Goal: Information Seeking & Learning: Find specific page/section

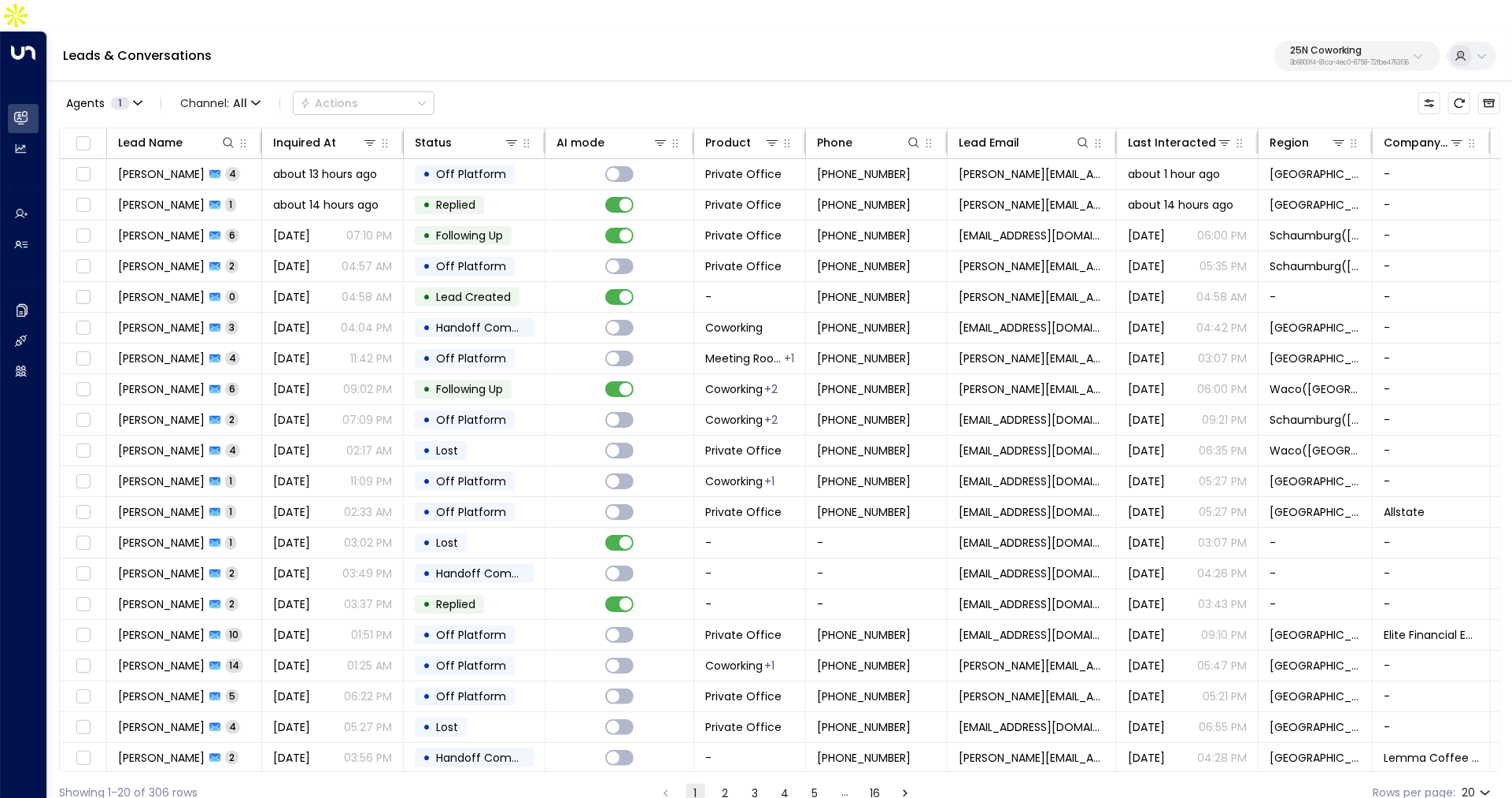
click at [1358, 60] on p "3b9800f4-81ca-4ec0-8758-72fbe4763f36" at bounding box center [1348, 62] width 118 height 6
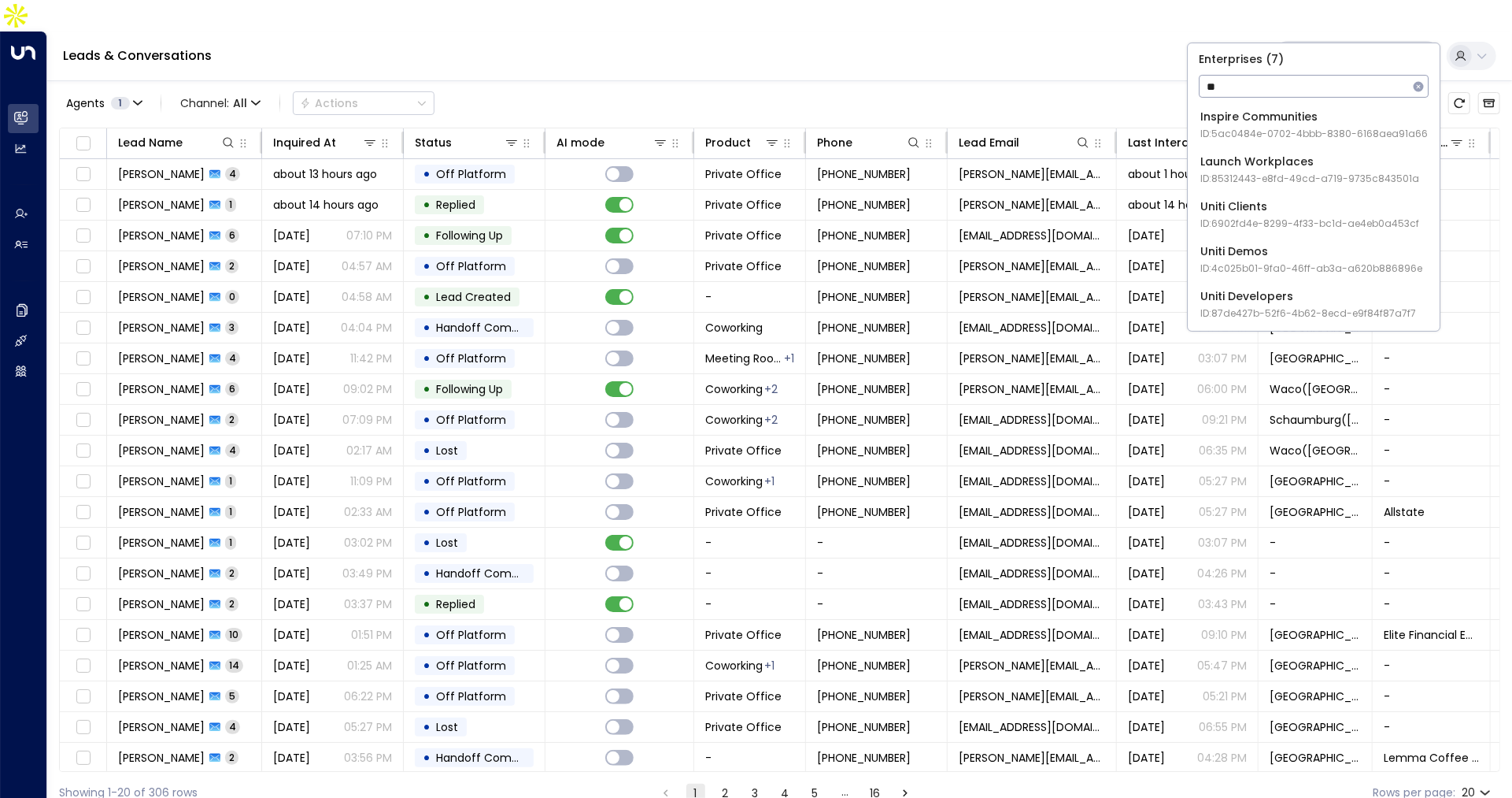
type input "*"
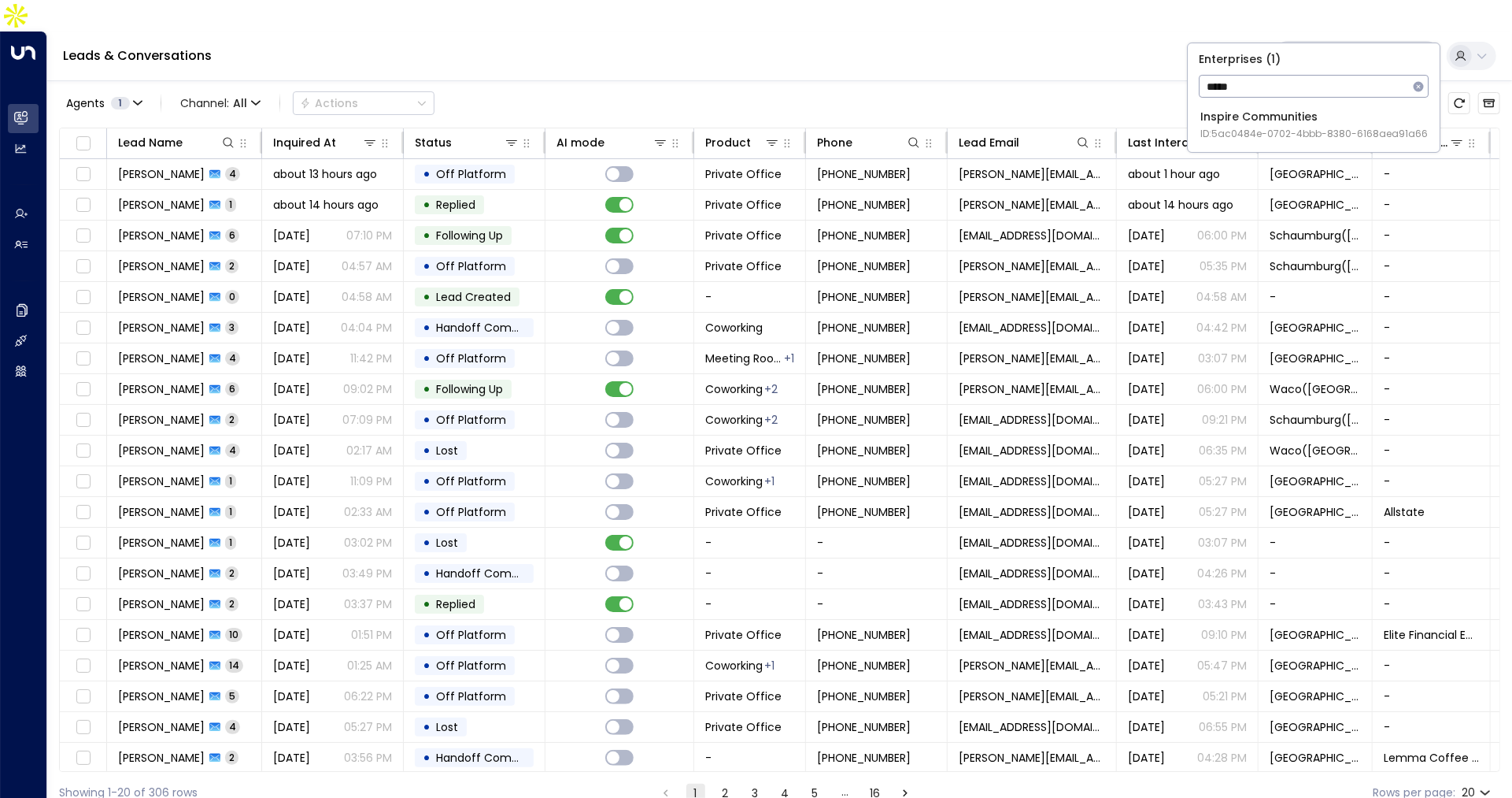
type input "*****"
click at [1223, 109] on div "Inspire Communities ID: 5ac0484e-0702-4bbb-8380-6168aea91a66" at bounding box center [1313, 125] width 227 height 33
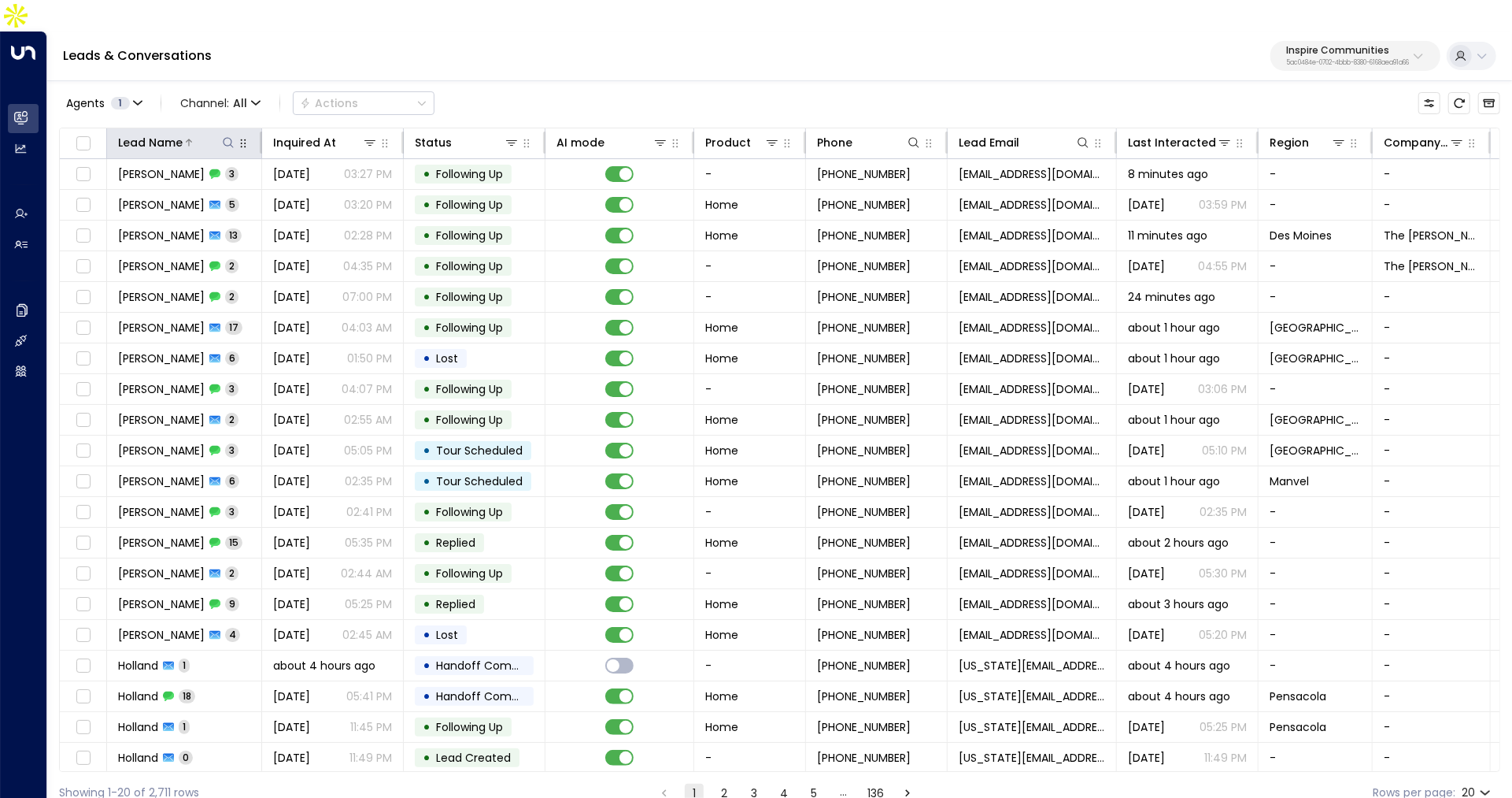
click at [226, 137] on icon at bounding box center [228, 143] width 13 height 13
type input "*****"
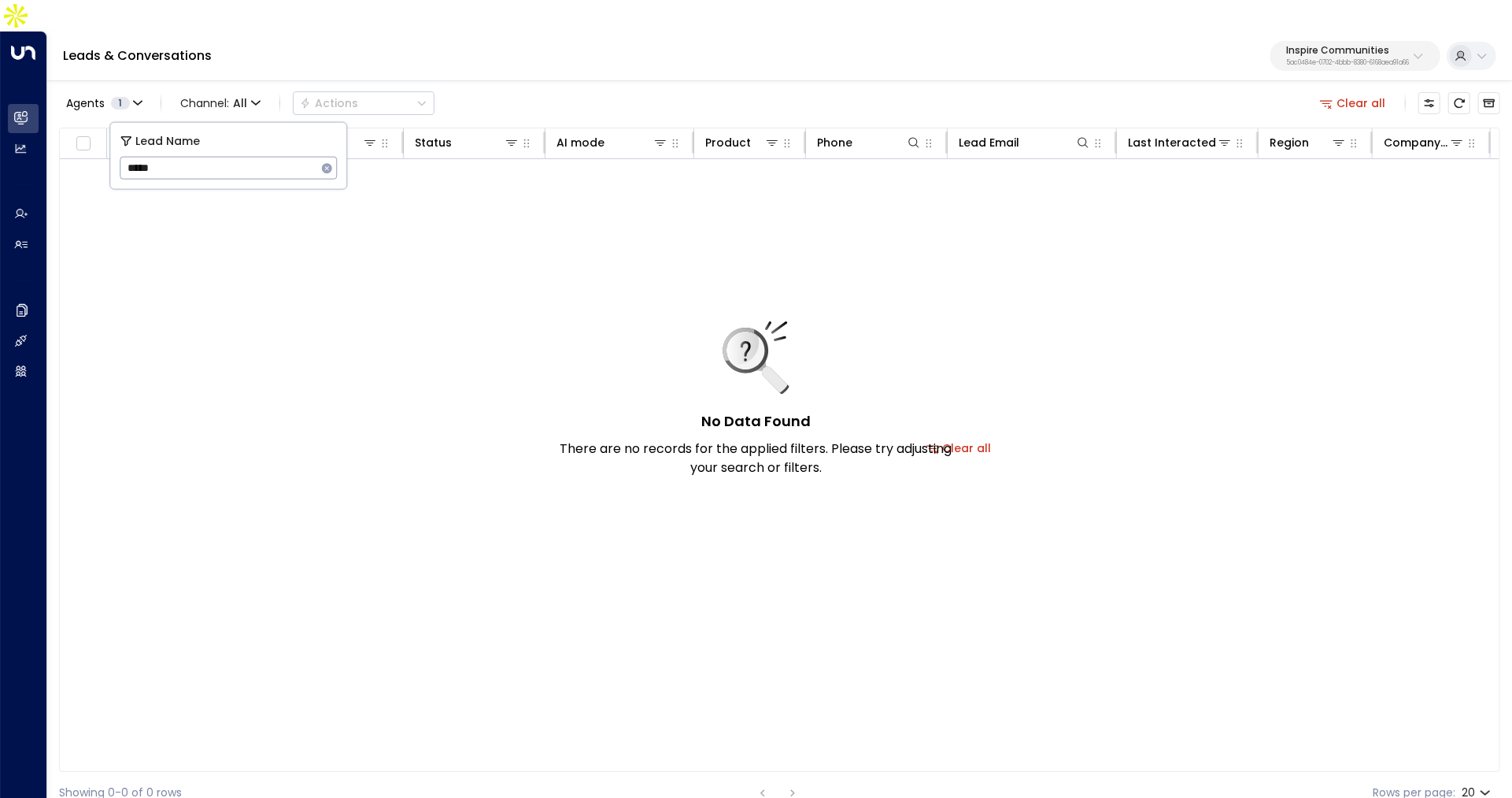
click at [535, 87] on div "Agents 1 Channel: All Actions Clear all" at bounding box center [779, 103] width 1441 height 33
click at [274, 244] on div "No Data Found There are no records for the applied filters. Please try adjustin…" at bounding box center [959, 448] width 1798 height 577
click at [1351, 92] on button "Clear all" at bounding box center [1352, 103] width 79 height 22
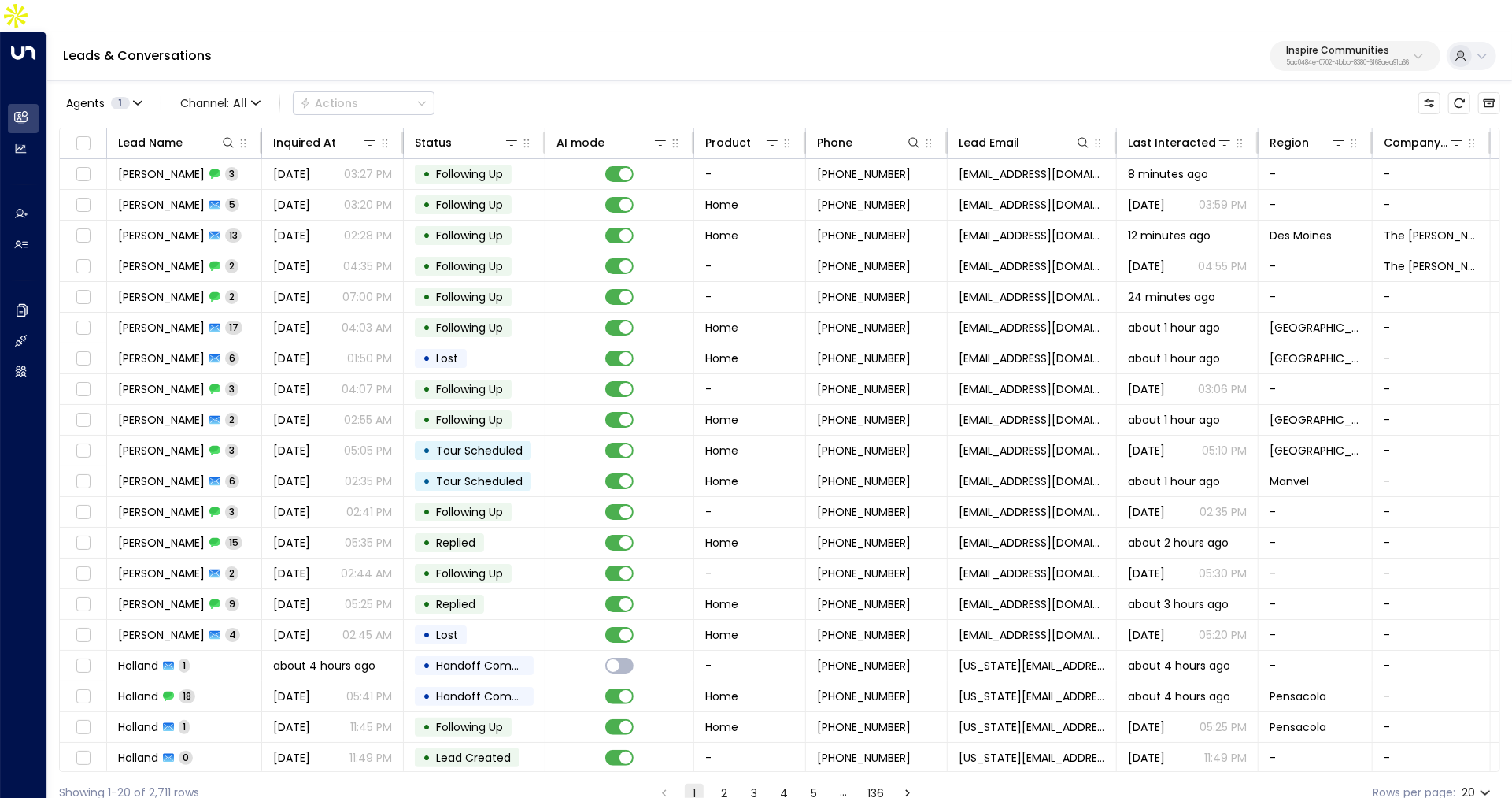
click at [1351, 87] on div "Agents 1 Channel: All Actions" at bounding box center [779, 103] width 1441 height 33
click at [229, 137] on icon at bounding box center [228, 143] width 13 height 13
type input "*****"
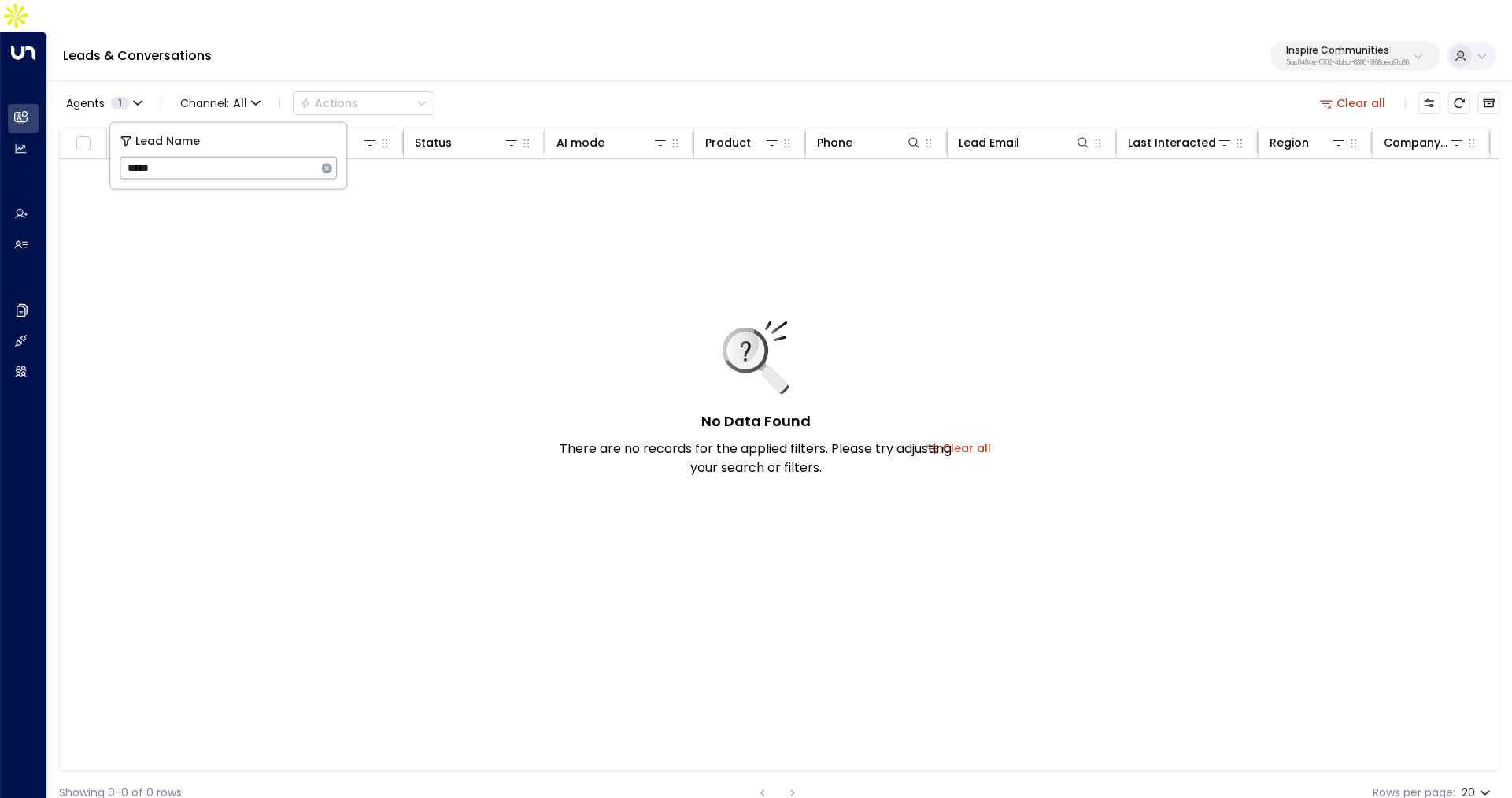
click at [544, 270] on div "No Data Found There are no records for the applied filters. Please try adjustin…" at bounding box center [959, 448] width 1798 height 577
click at [1368, 92] on button "Clear all" at bounding box center [1352, 103] width 79 height 22
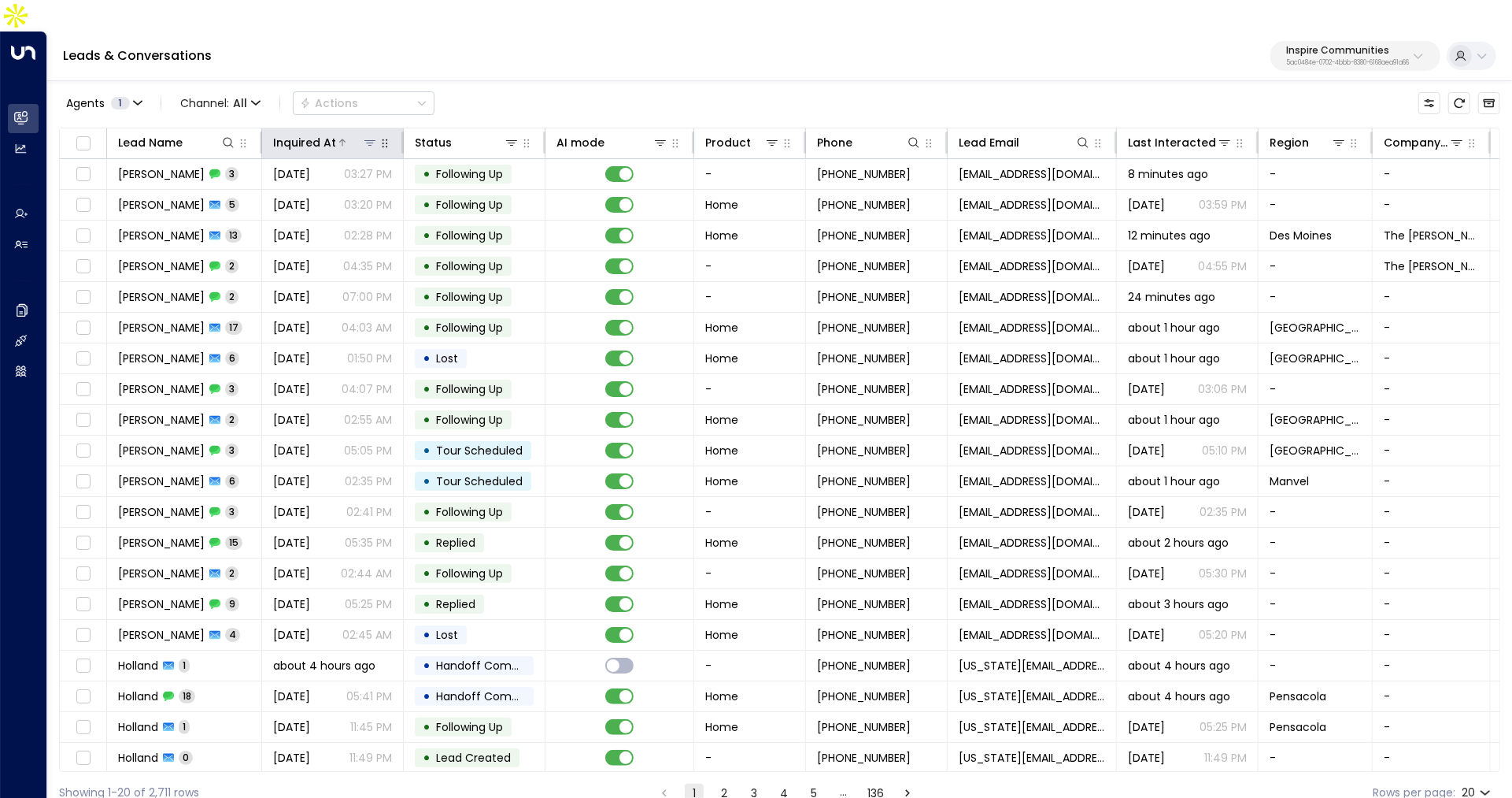
click at [316, 133] on div "Inquired At" at bounding box center [305, 142] width 63 height 19
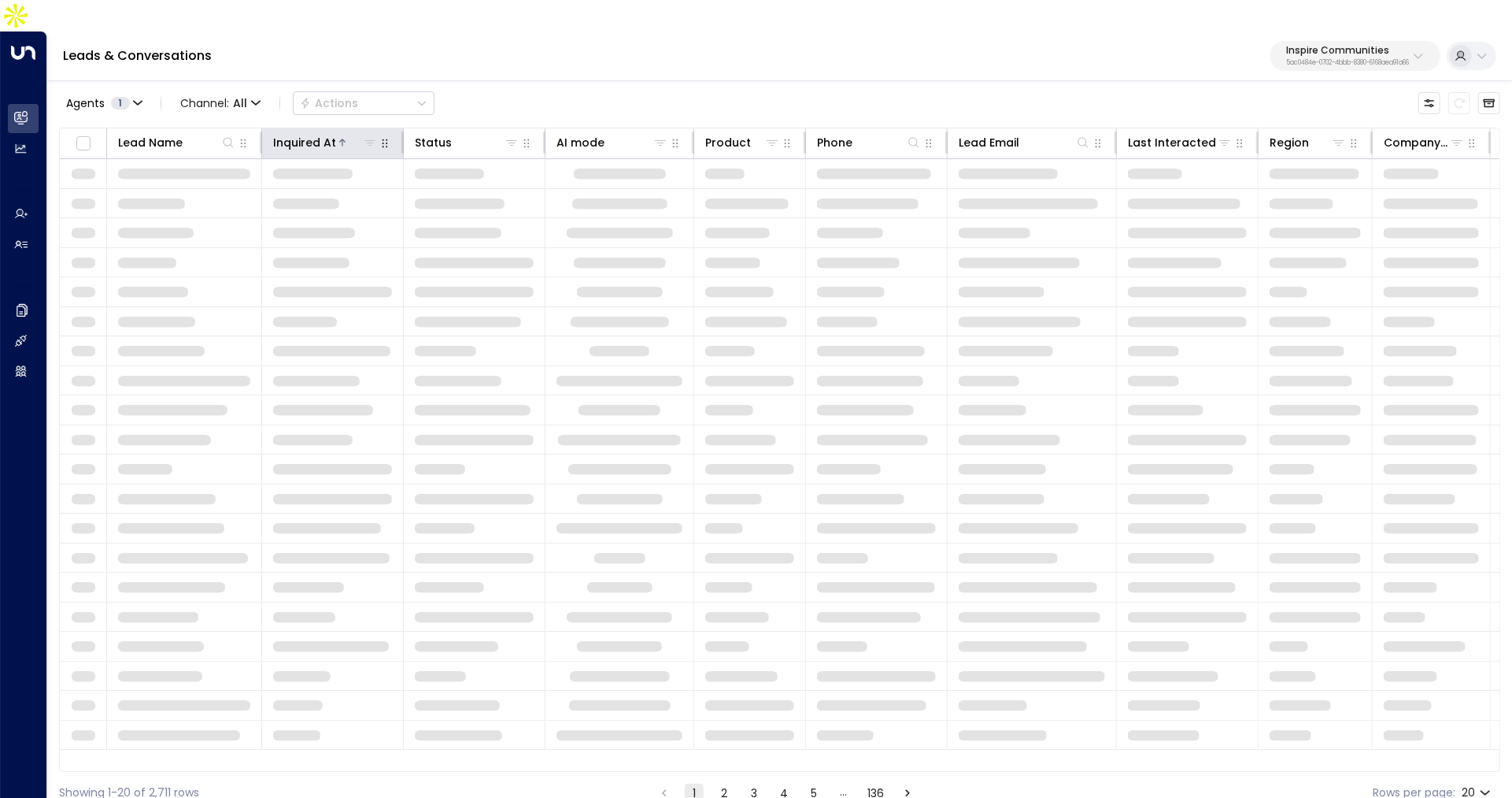
click at [316, 133] on div "Inquired At" at bounding box center [305, 142] width 63 height 19
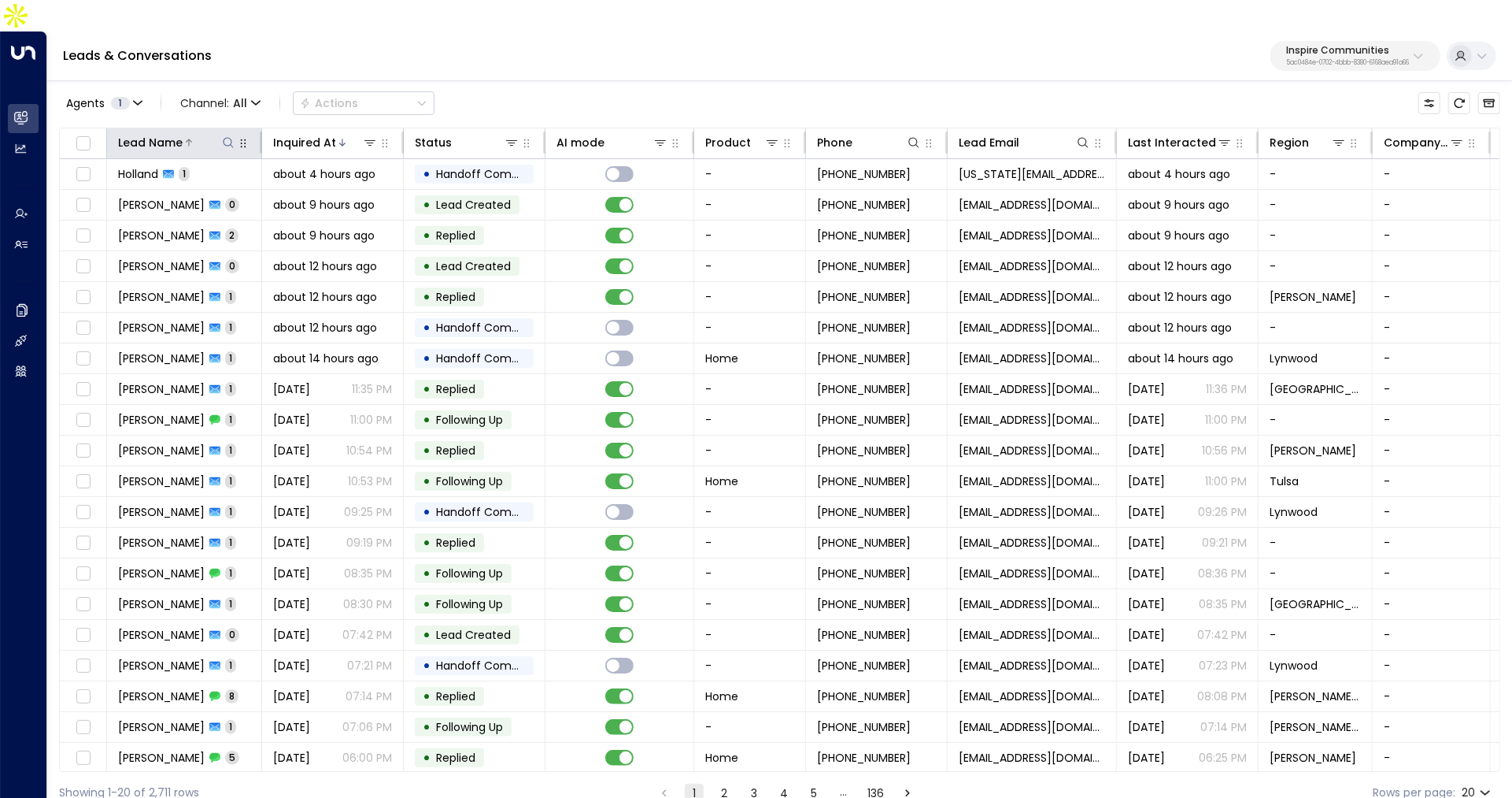
click at [224, 137] on icon at bounding box center [228, 143] width 13 height 13
type input "*"
type input "*******"
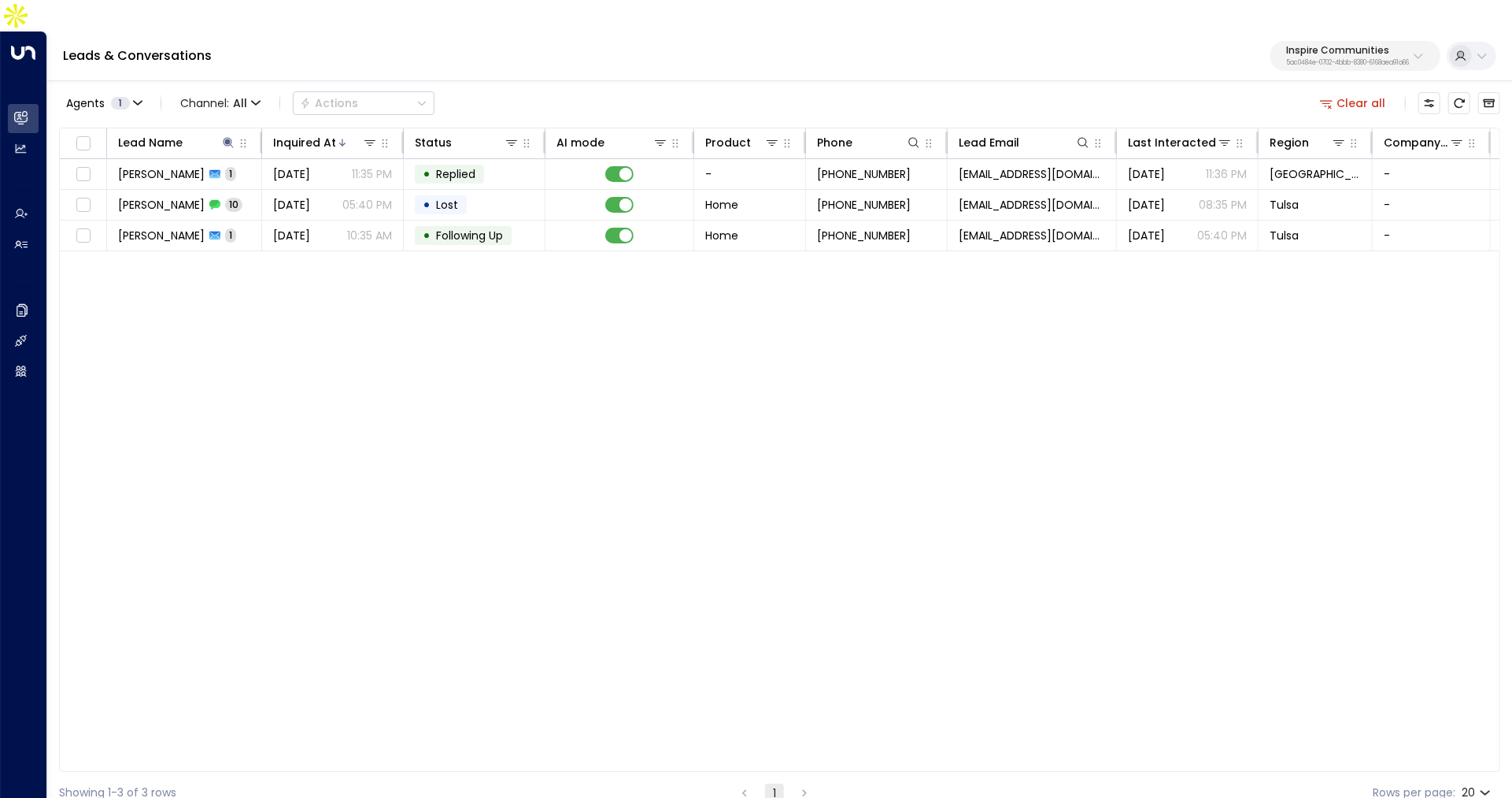
click at [515, 45] on div "Leads & Conversations Inspire Communities 5ac0484e-0702-4bbb-8380-6168aea91a66" at bounding box center [780, 56] width 1465 height 50
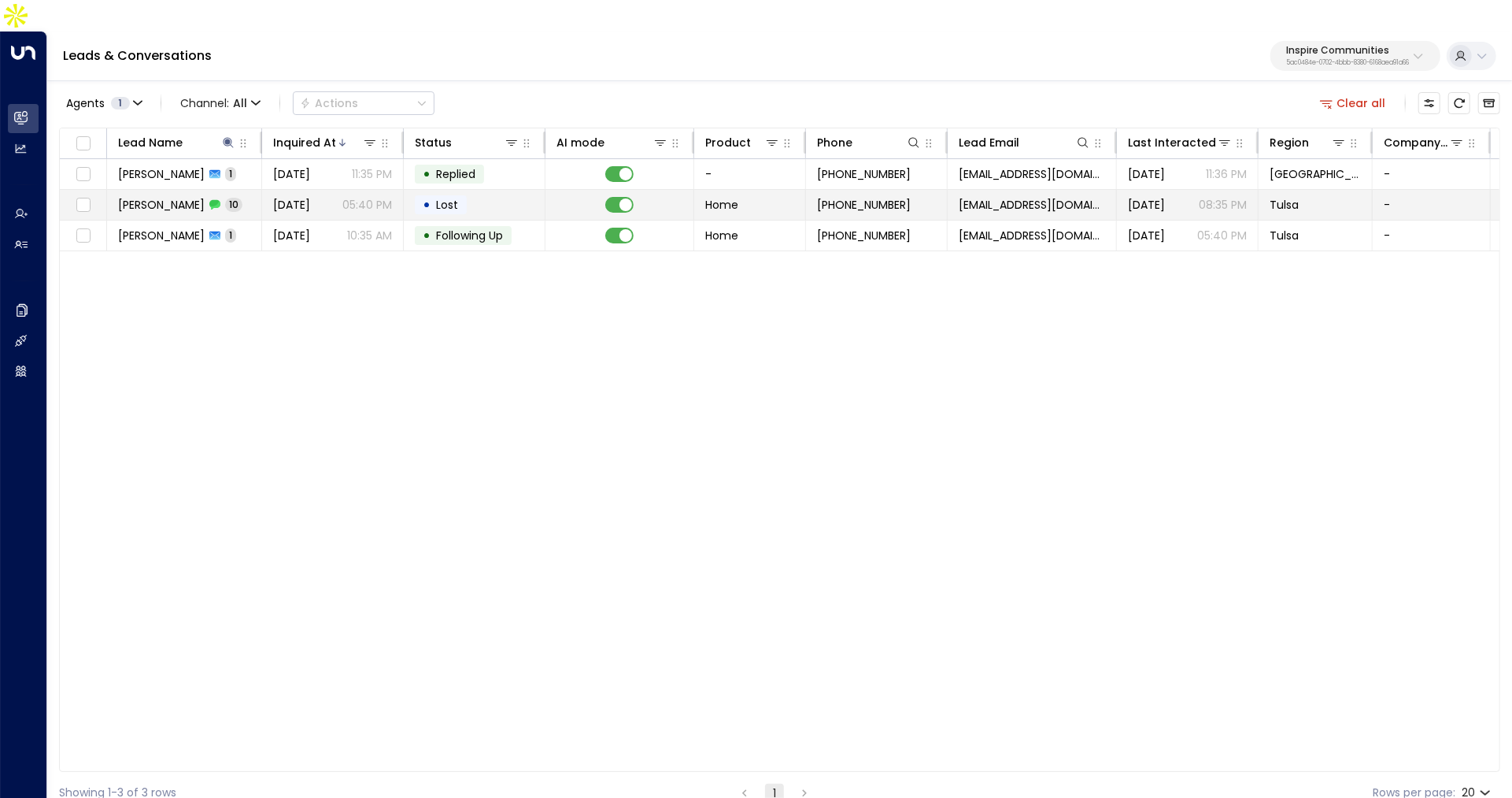
click at [310, 197] on span "[DATE]" at bounding box center [291, 204] width 37 height 15
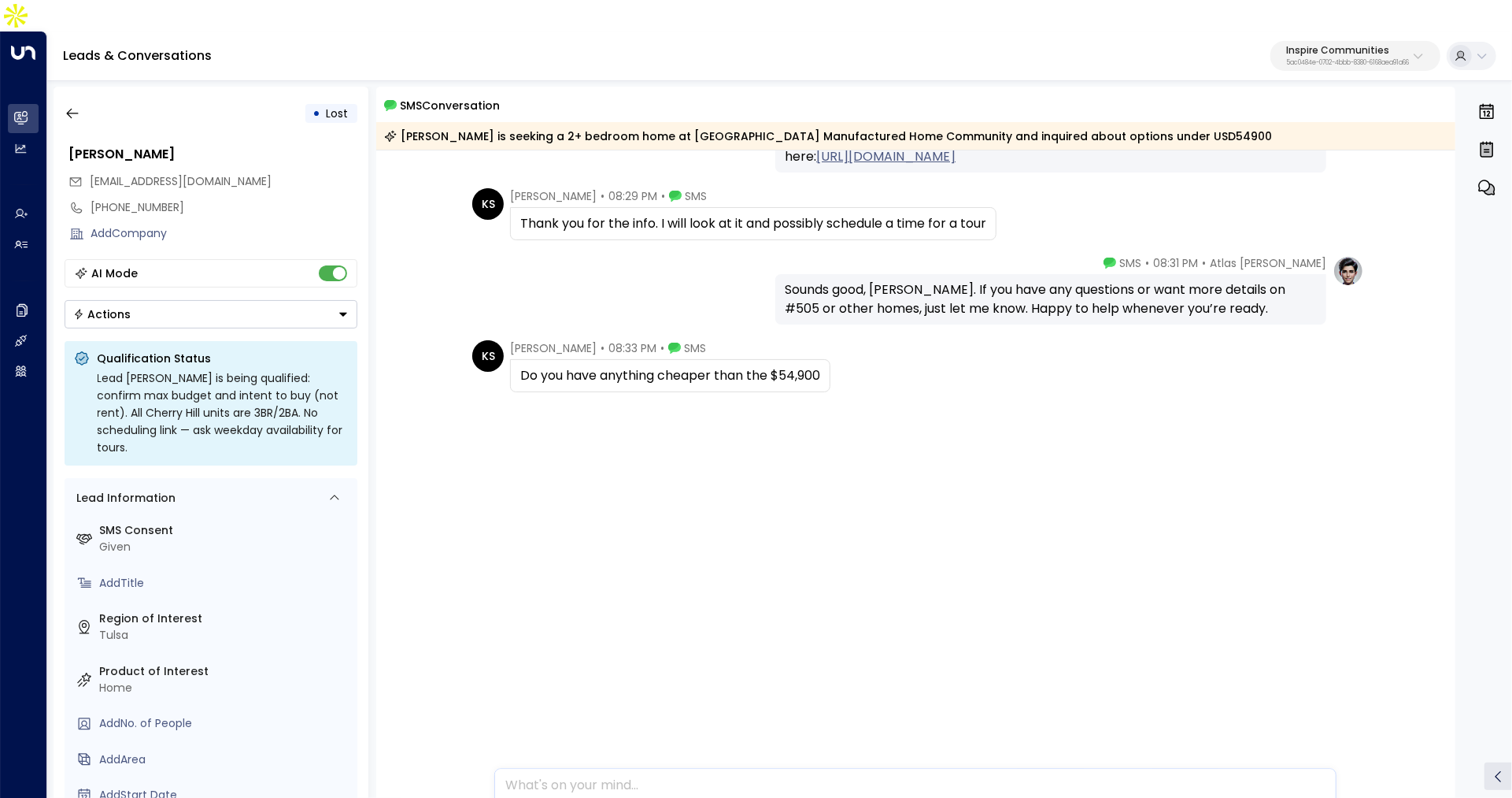
scroll to position [596, 0]
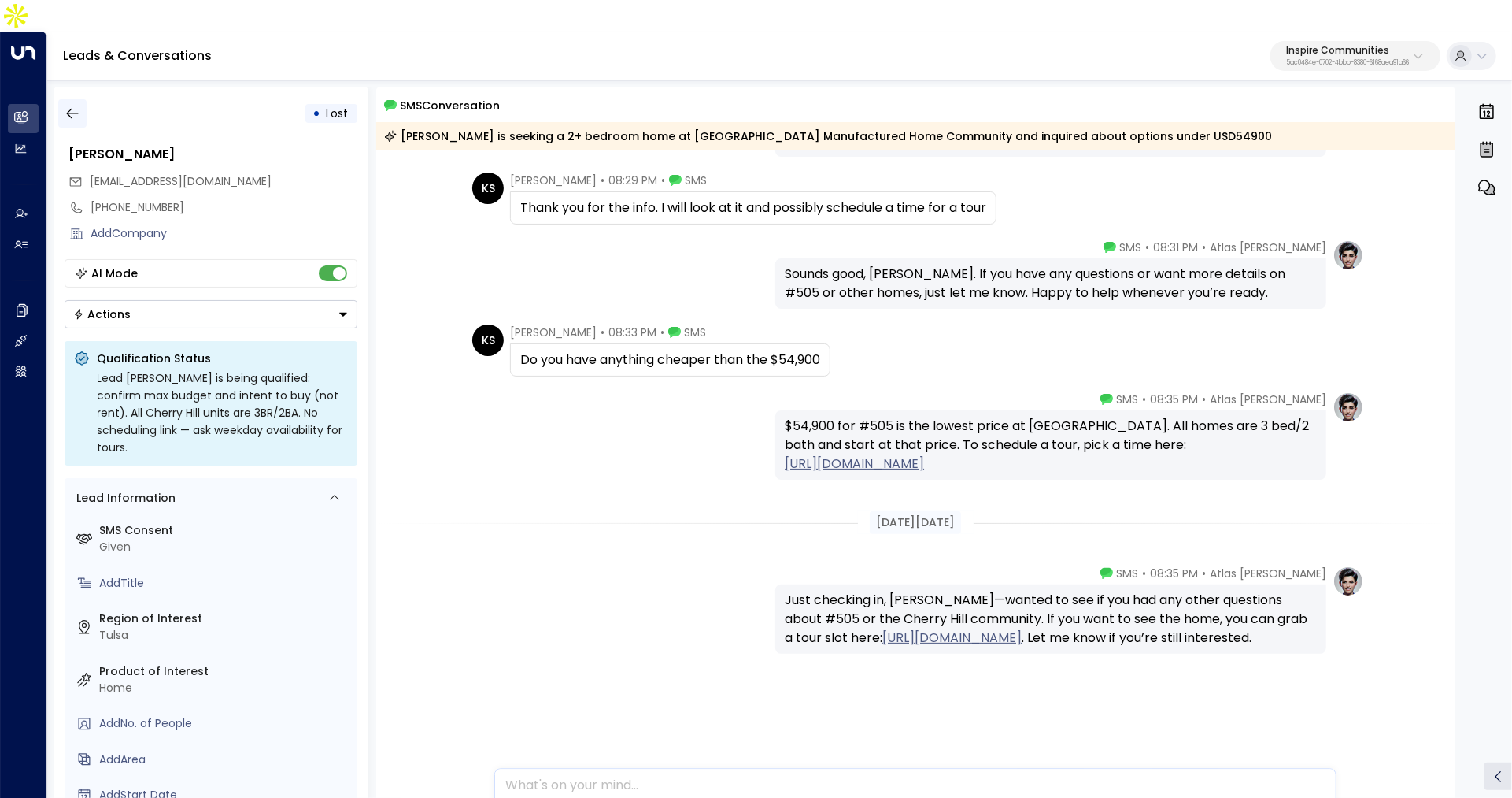
click at [75, 106] on icon "button" at bounding box center [71, 113] width 15 height 15
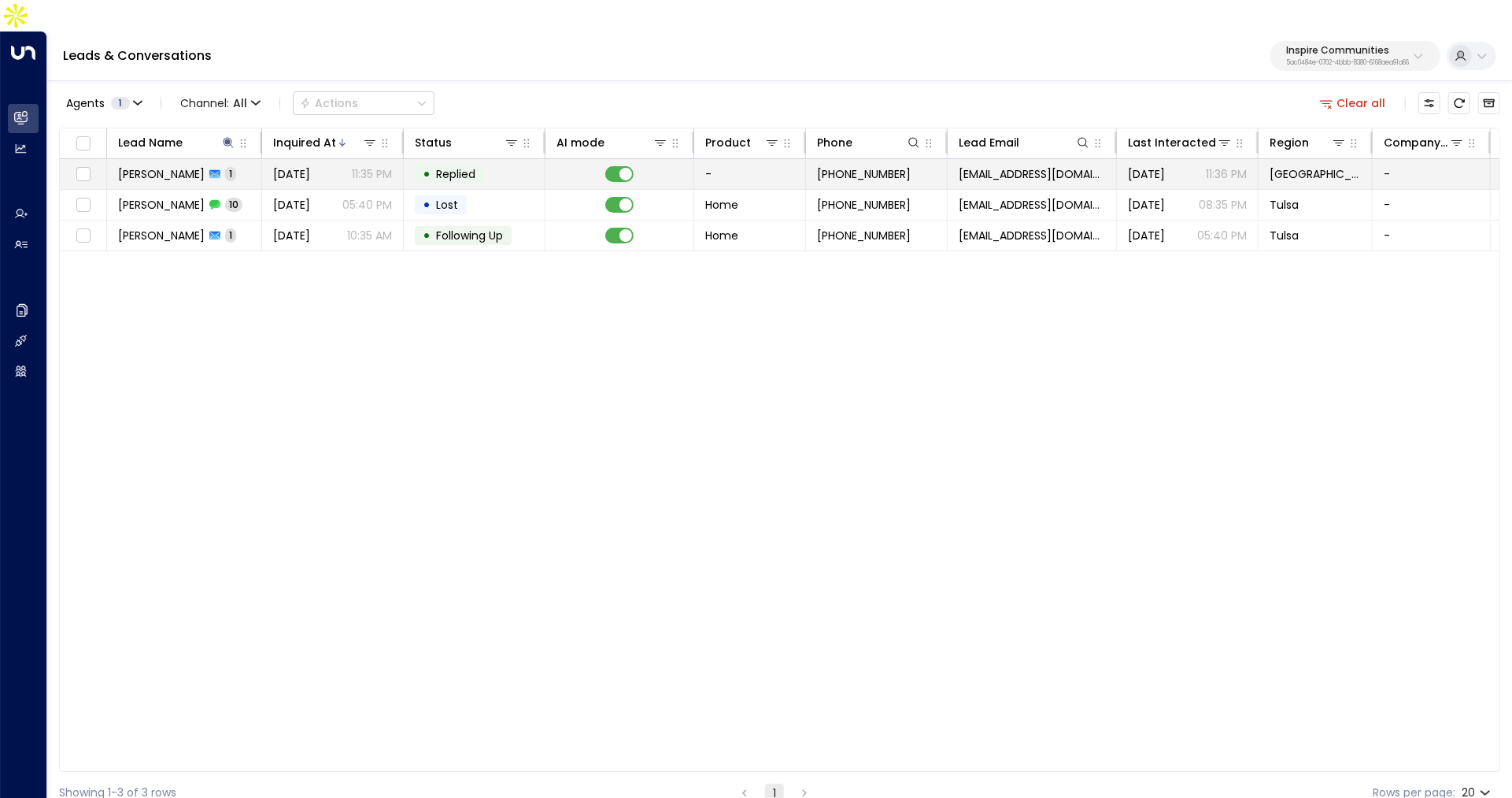
click at [362, 166] on p "11:35 PM" at bounding box center [372, 174] width 40 height 15
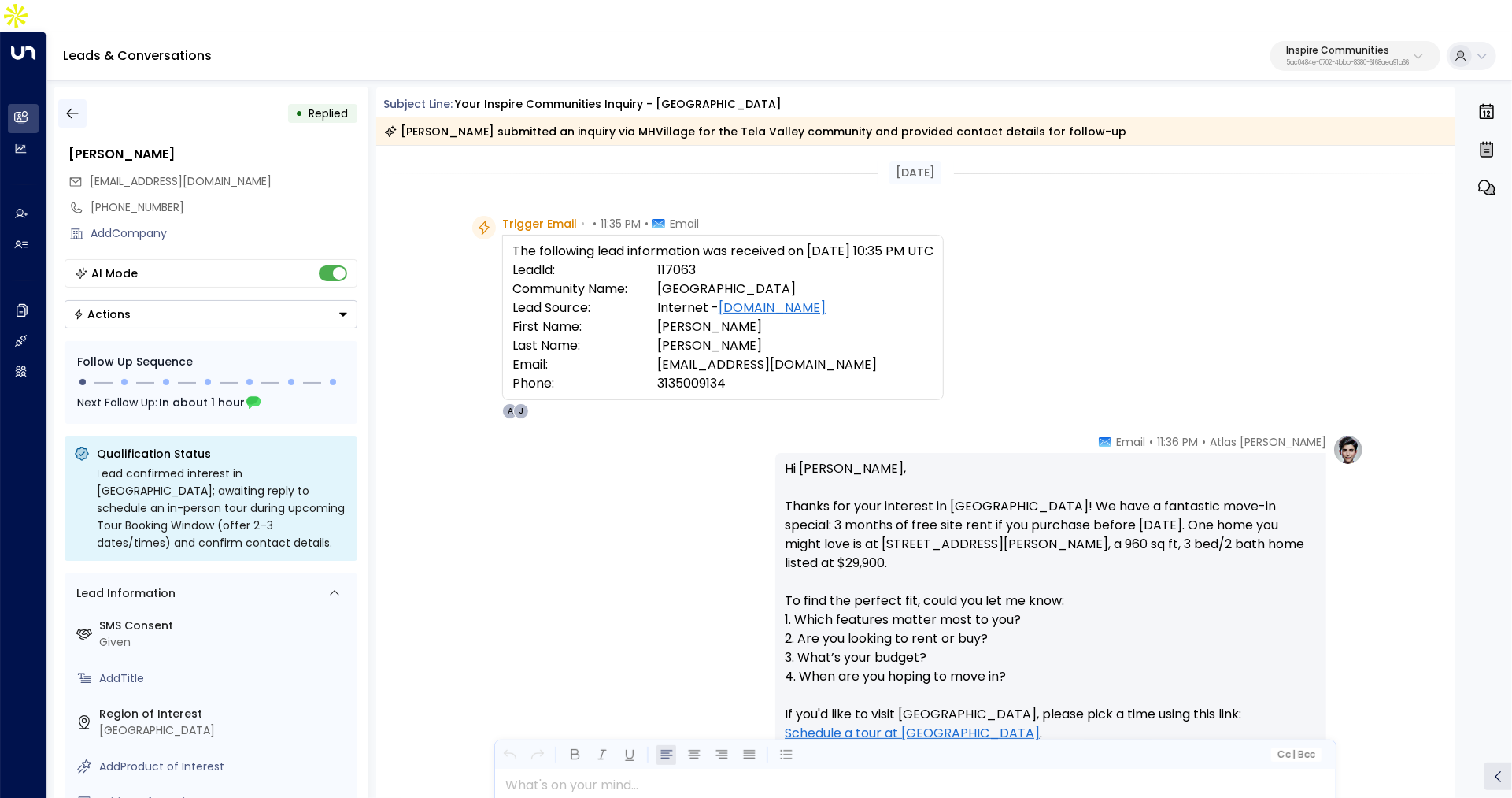
click at [69, 106] on icon "button" at bounding box center [71, 113] width 15 height 15
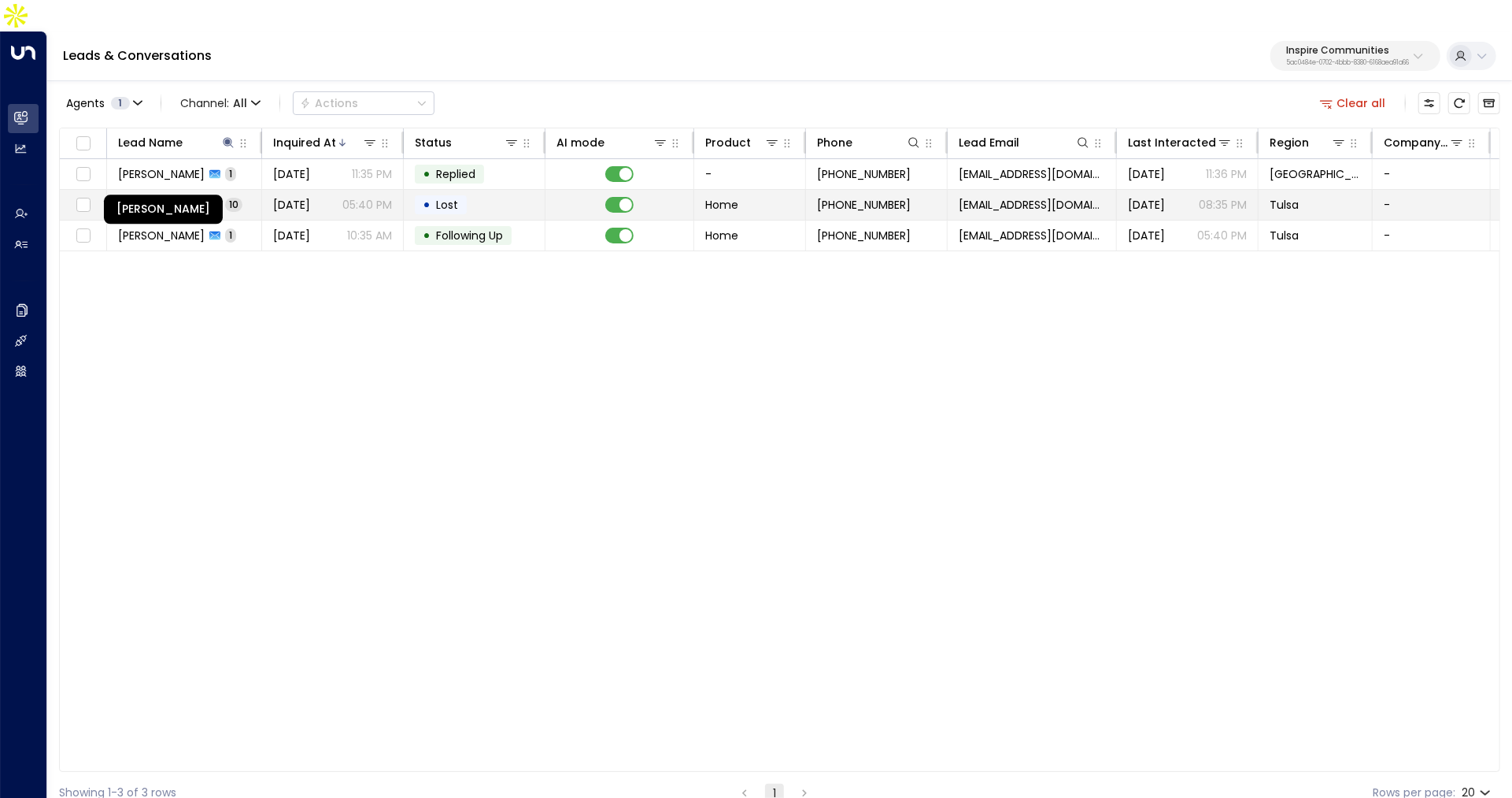
click at [171, 197] on span "[PERSON_NAME]" at bounding box center [162, 204] width 87 height 15
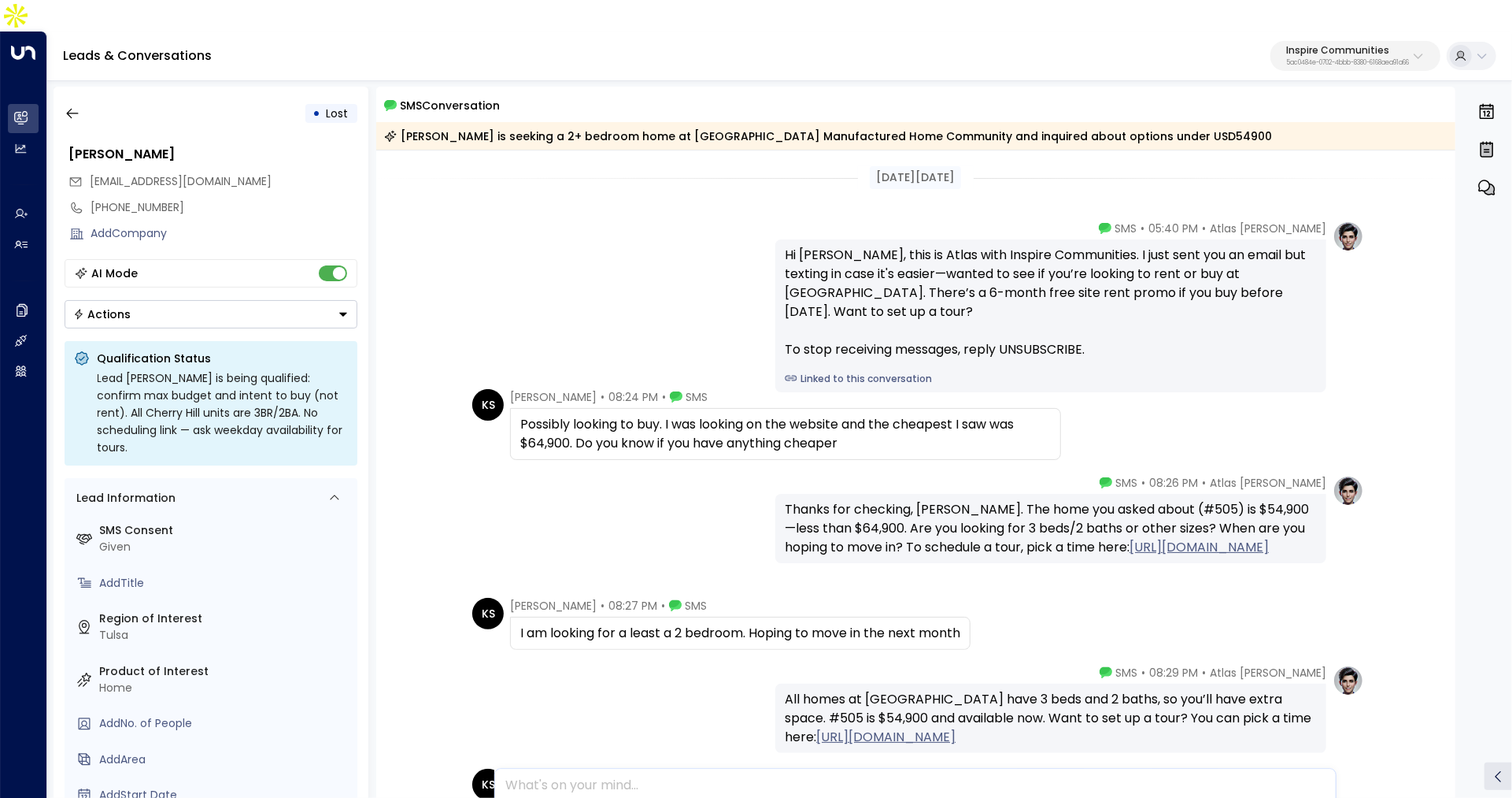
click at [885, 372] on link "Linked to this conversation" at bounding box center [1051, 379] width 532 height 14
click at [76, 106] on icon "button" at bounding box center [71, 113] width 15 height 15
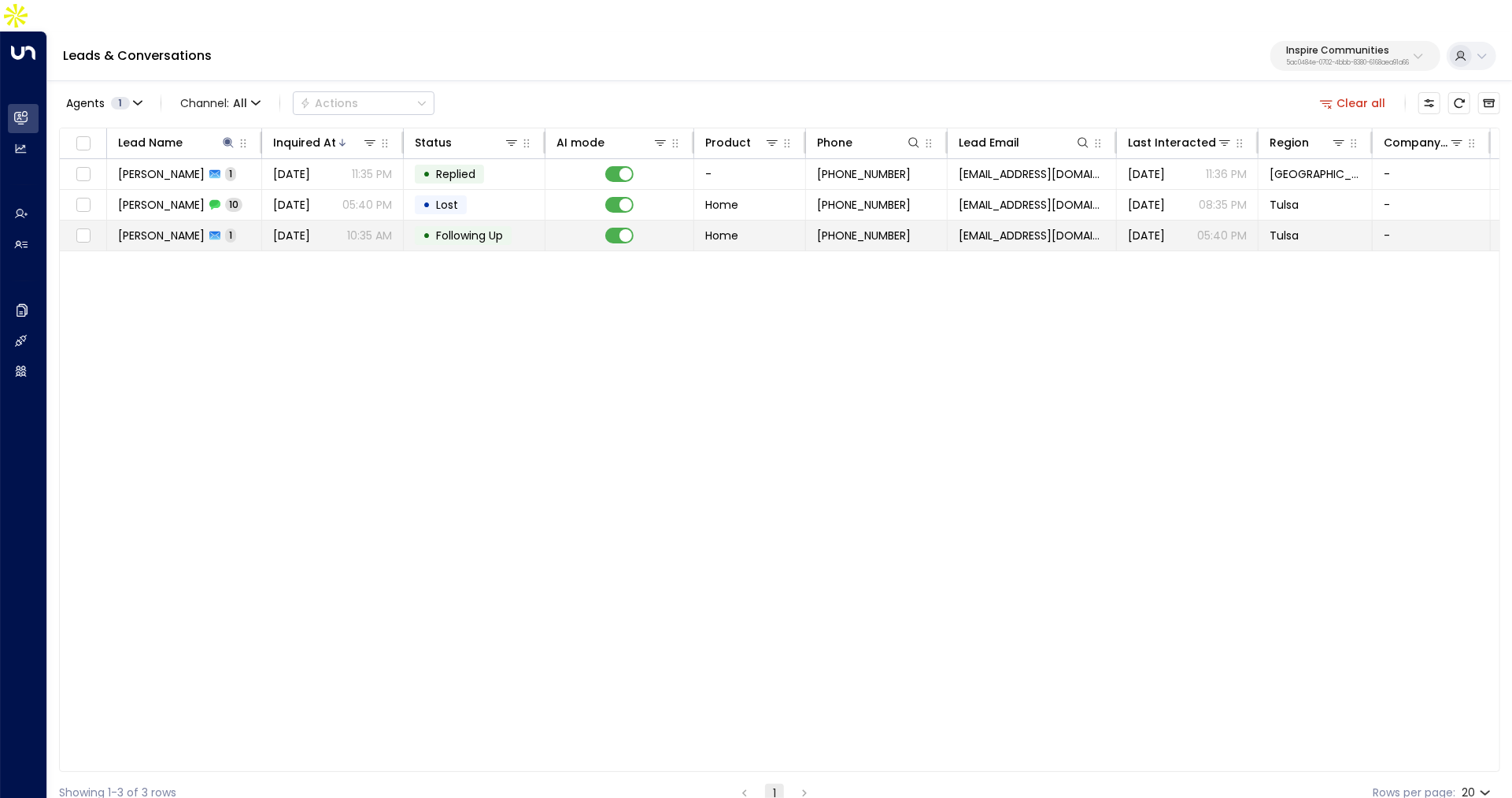
click at [310, 227] on span "[DATE]" at bounding box center [291, 234] width 37 height 15
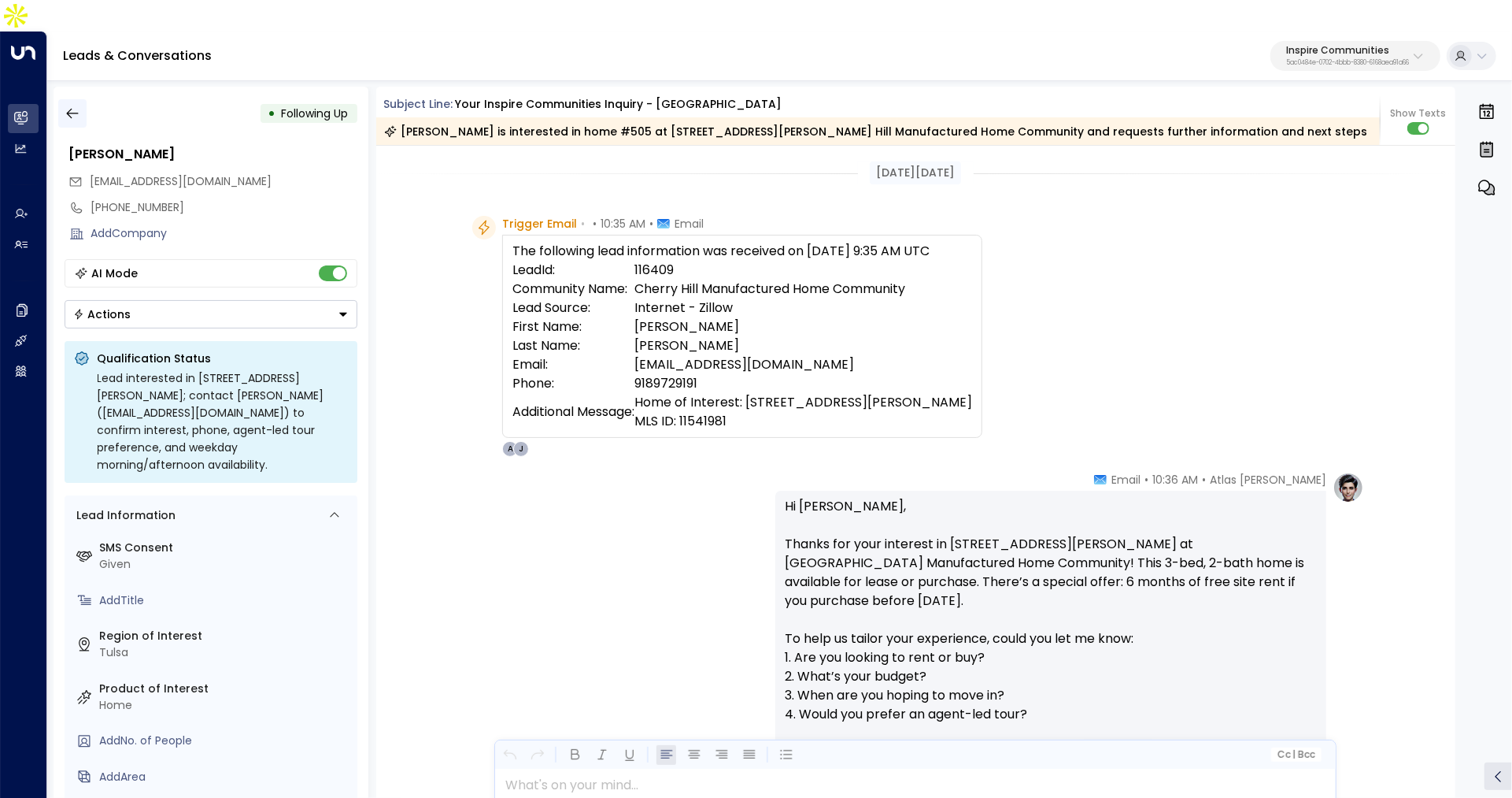
click at [71, 109] on icon "button" at bounding box center [71, 113] width 12 height 10
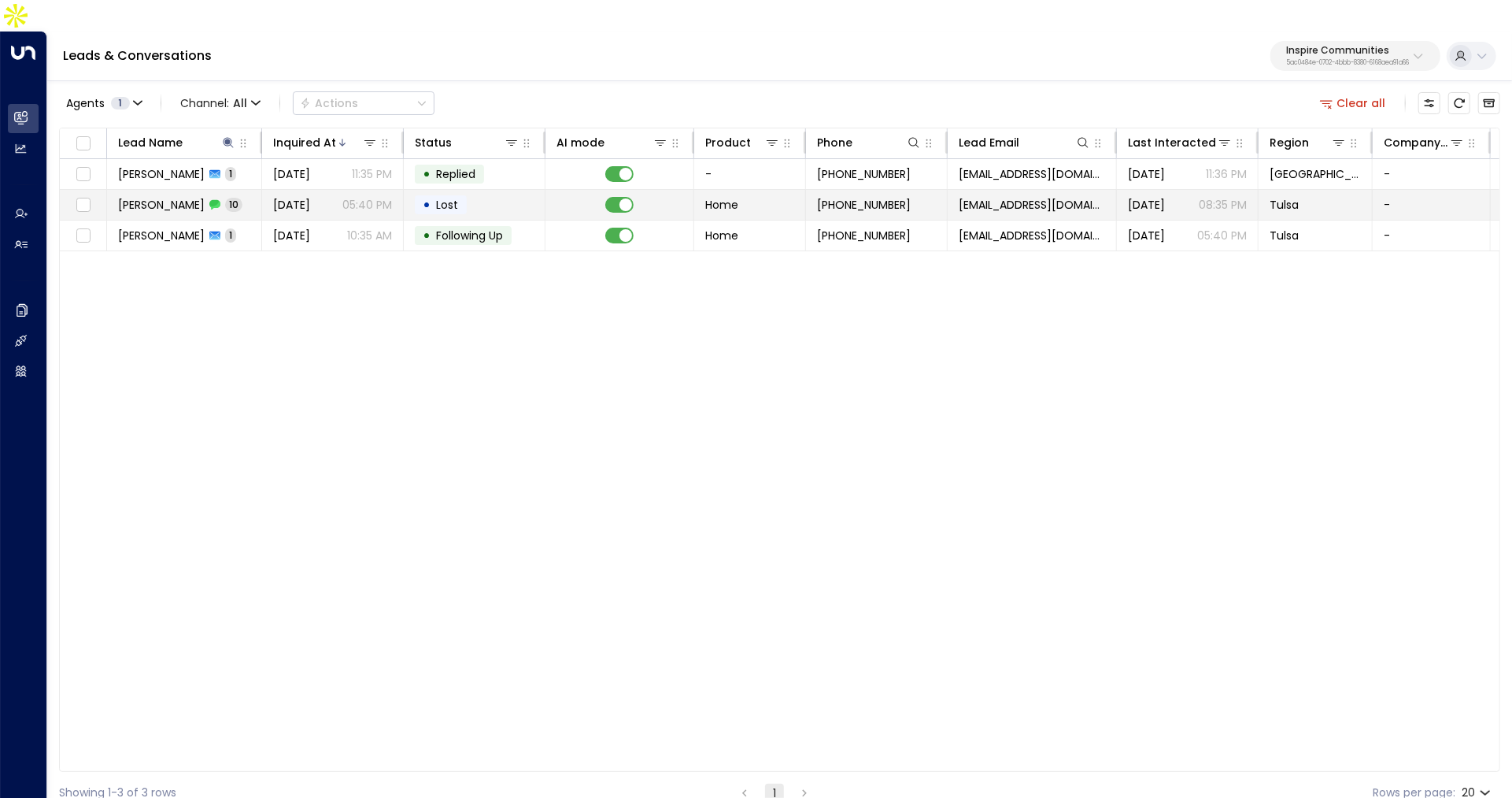
click at [298, 197] on span "[DATE]" at bounding box center [291, 204] width 37 height 15
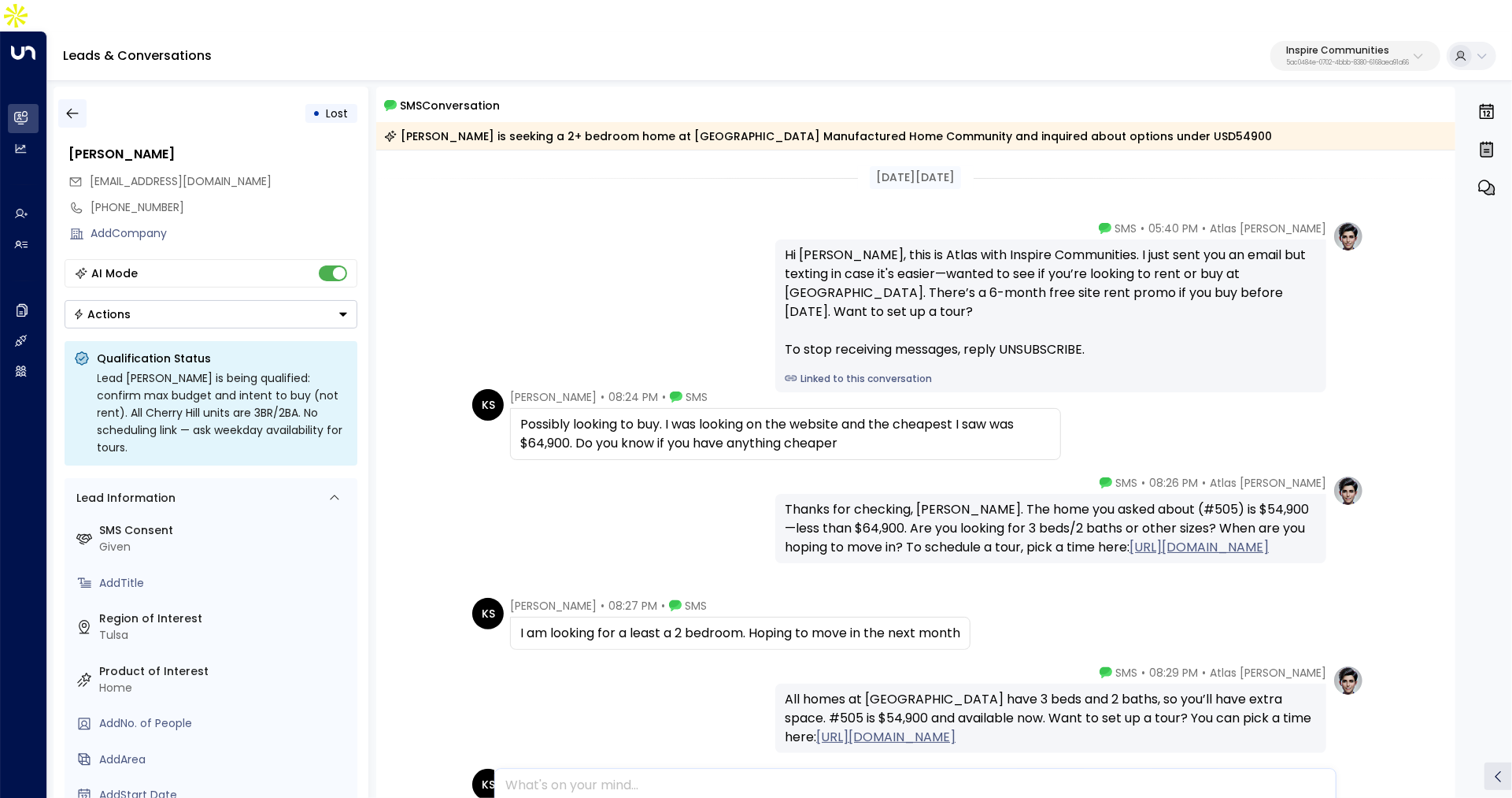
click at [68, 100] on button "button" at bounding box center [71, 113] width 28 height 28
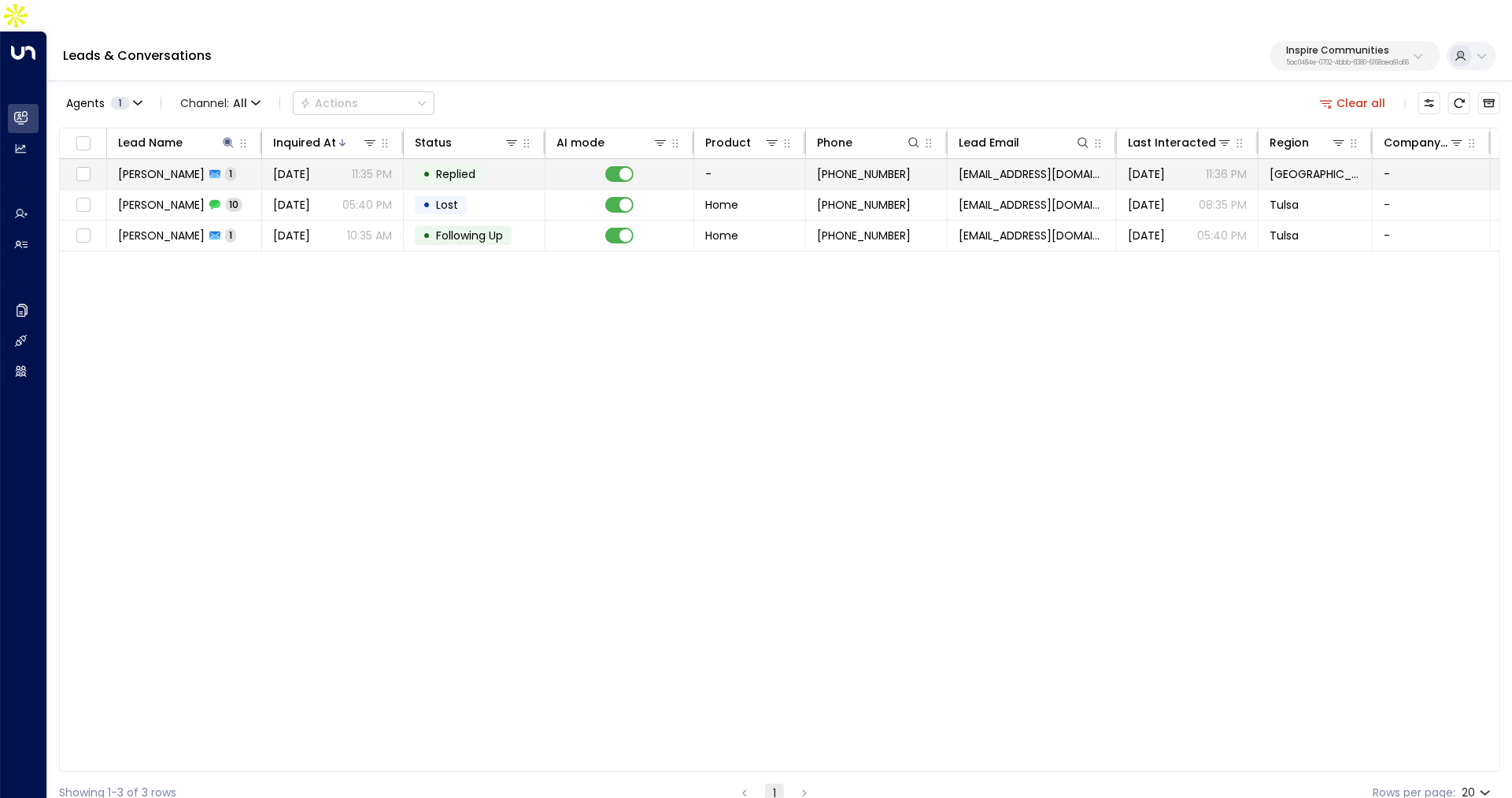
click at [230, 159] on td "[PERSON_NAME] 1" at bounding box center [184, 174] width 155 height 30
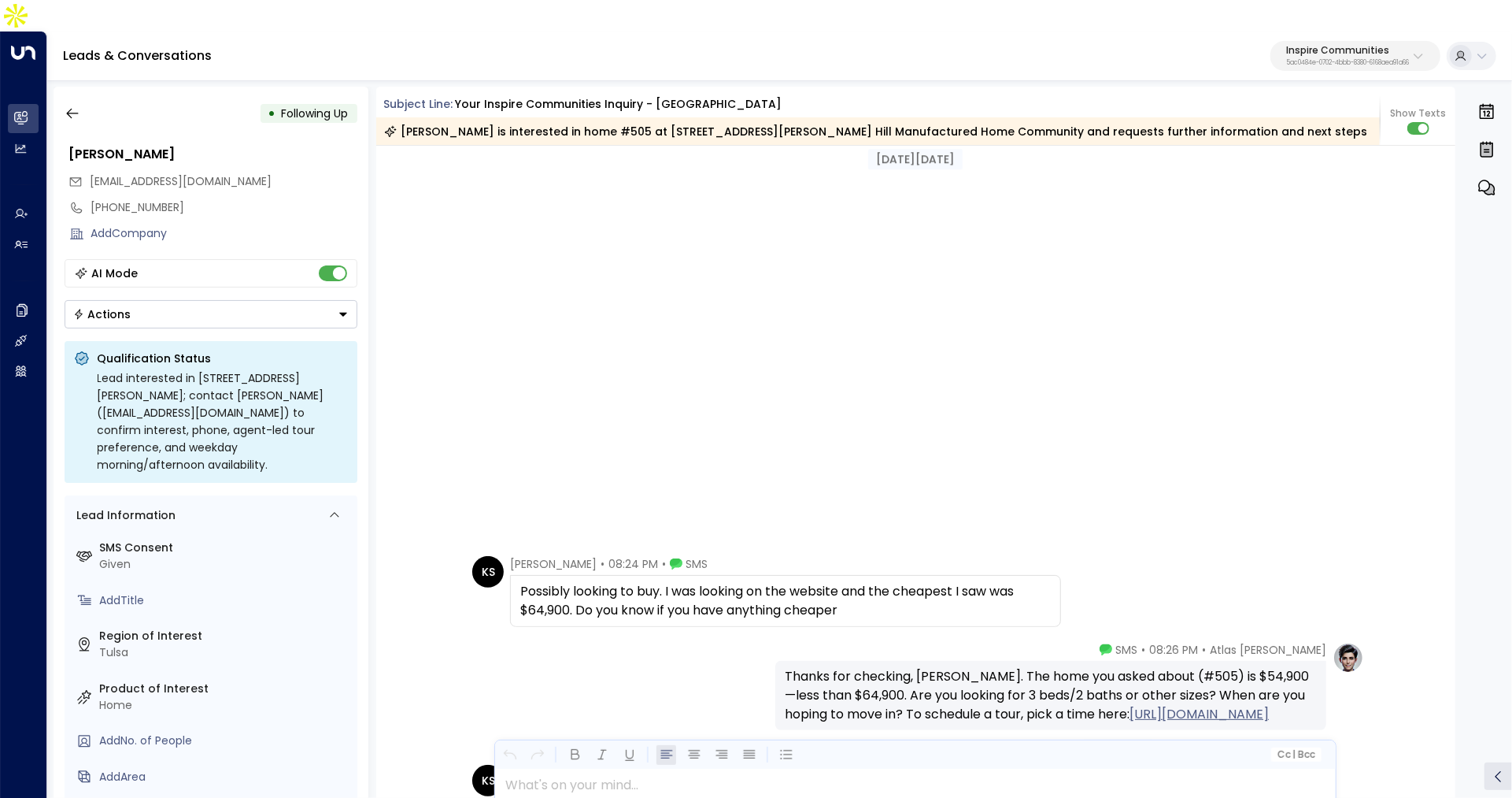
scroll to position [343, 0]
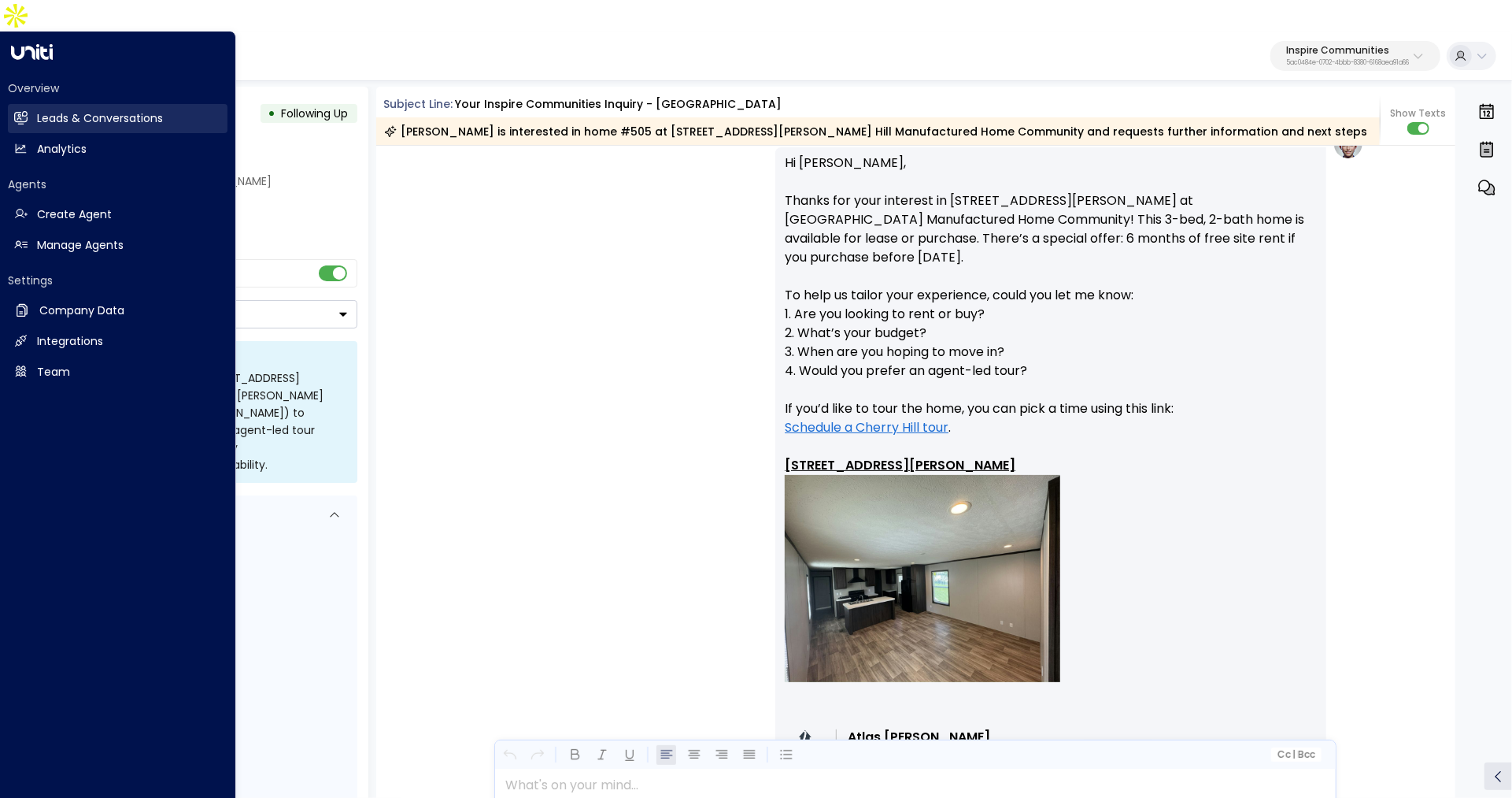
click at [39, 110] on h2 "Leads & Conversations" at bounding box center [99, 119] width 126 height 16
